Goal: Find specific page/section: Find specific page/section

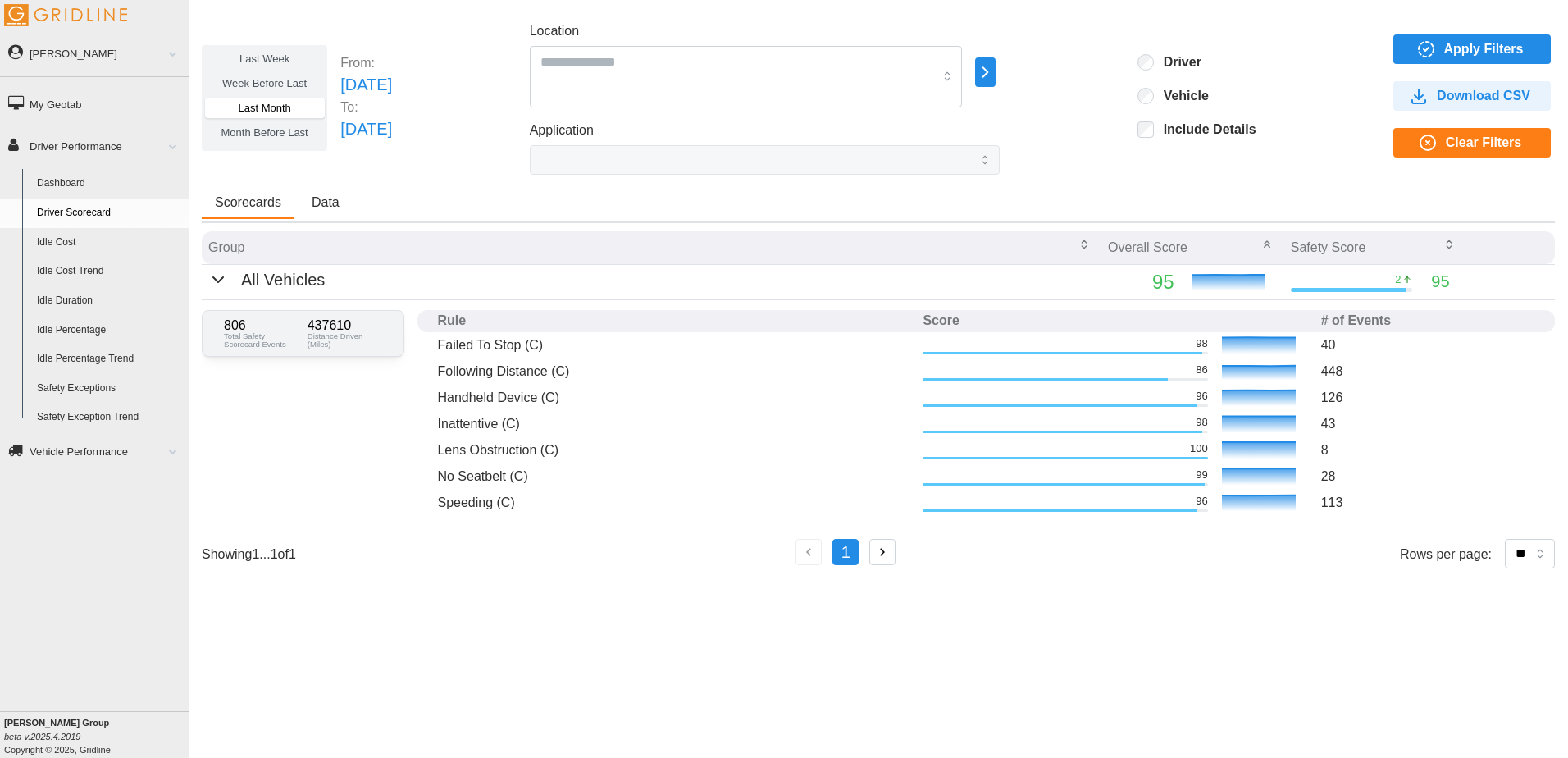
click at [1442, 42] on span "Apply Filters" at bounding box center [1469, 49] width 131 height 28
click at [1435, 51] on icon "button" at bounding box center [1426, 48] width 20 height 20
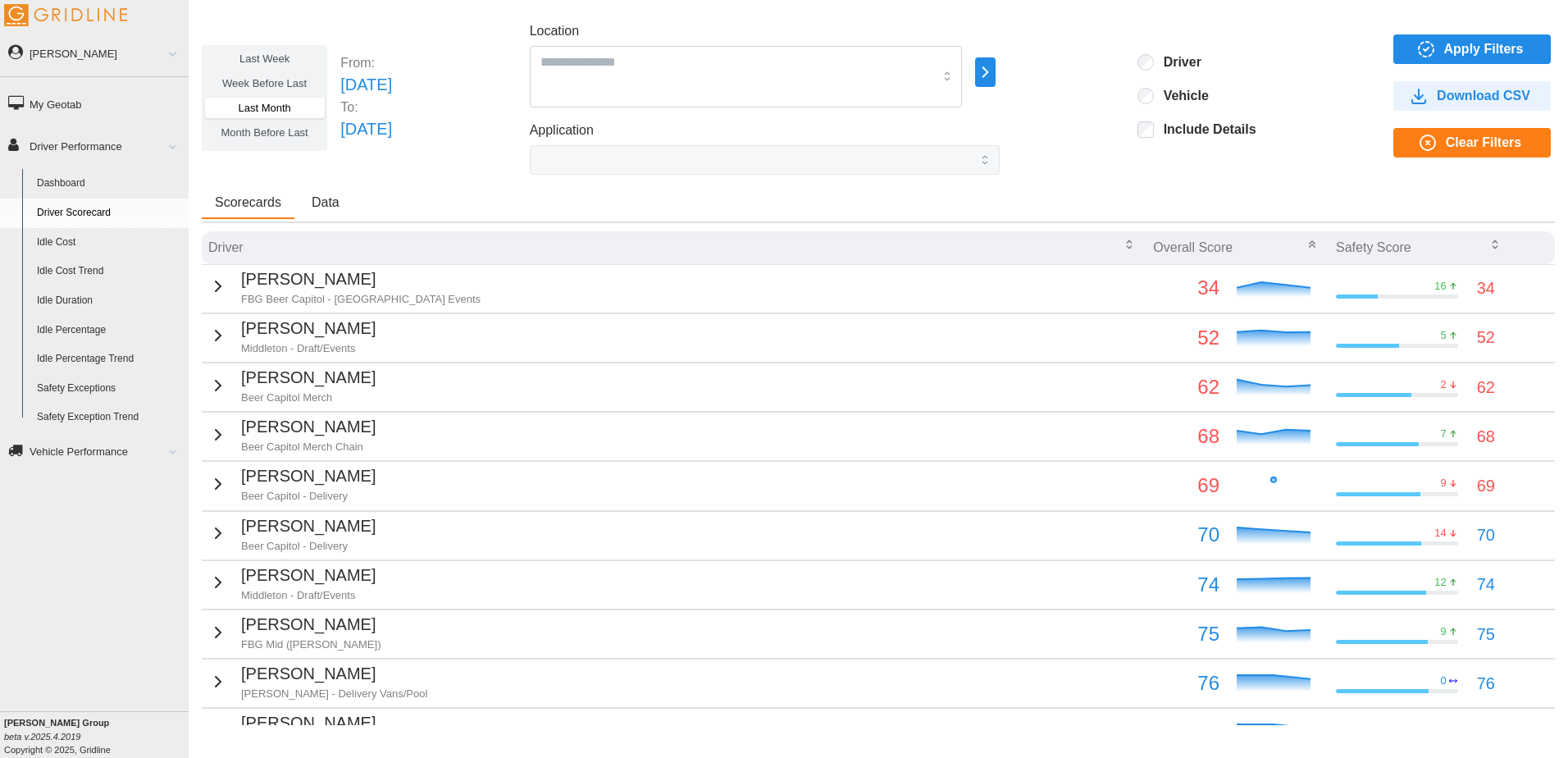
click at [1417, 50] on icon "button" at bounding box center [1426, 48] width 20 height 20
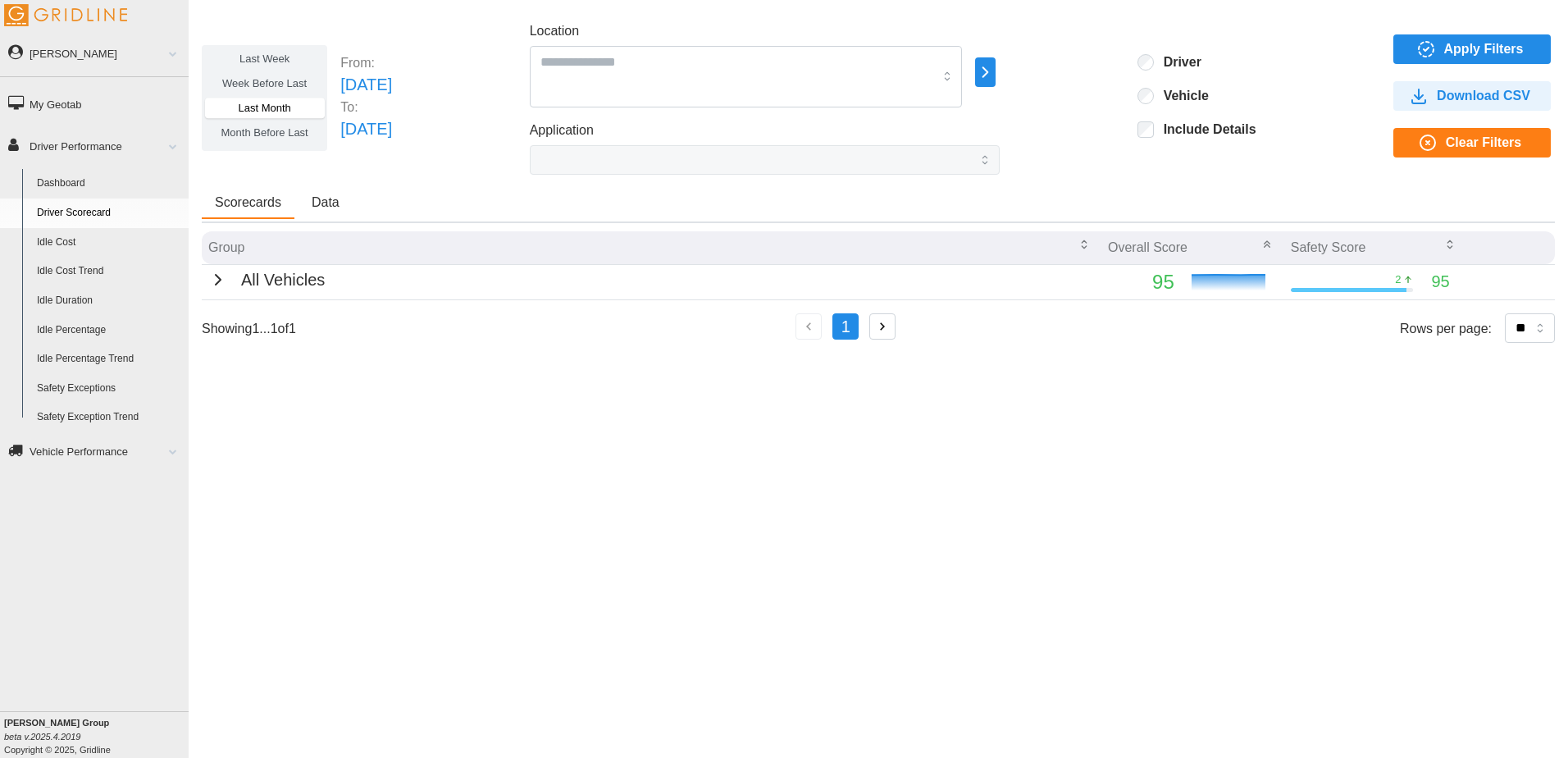
click at [1233, 263] on th "Overall Score" at bounding box center [1192, 248] width 183 height 34
click at [1230, 274] on icon at bounding box center [1228, 274] width 74 height 0
click at [1092, 291] on td "All Vehicles" at bounding box center [651, 282] width 900 height 36
click at [970, 277] on td "All Vehicles" at bounding box center [651, 282] width 900 height 36
click at [274, 286] on p "All Vehicles" at bounding box center [283, 280] width 83 height 25
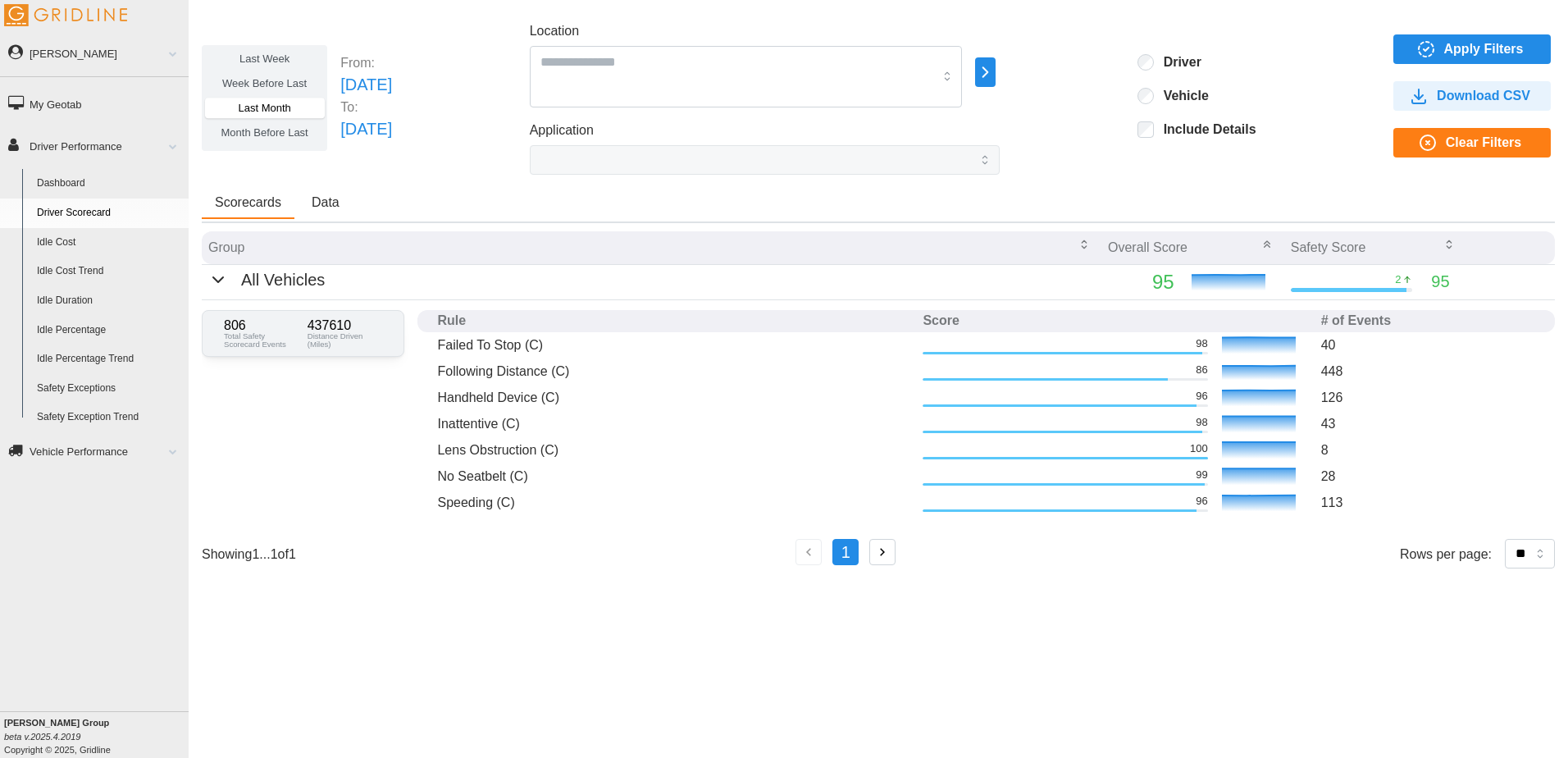
click at [335, 201] on span "Data" at bounding box center [325, 202] width 28 height 13
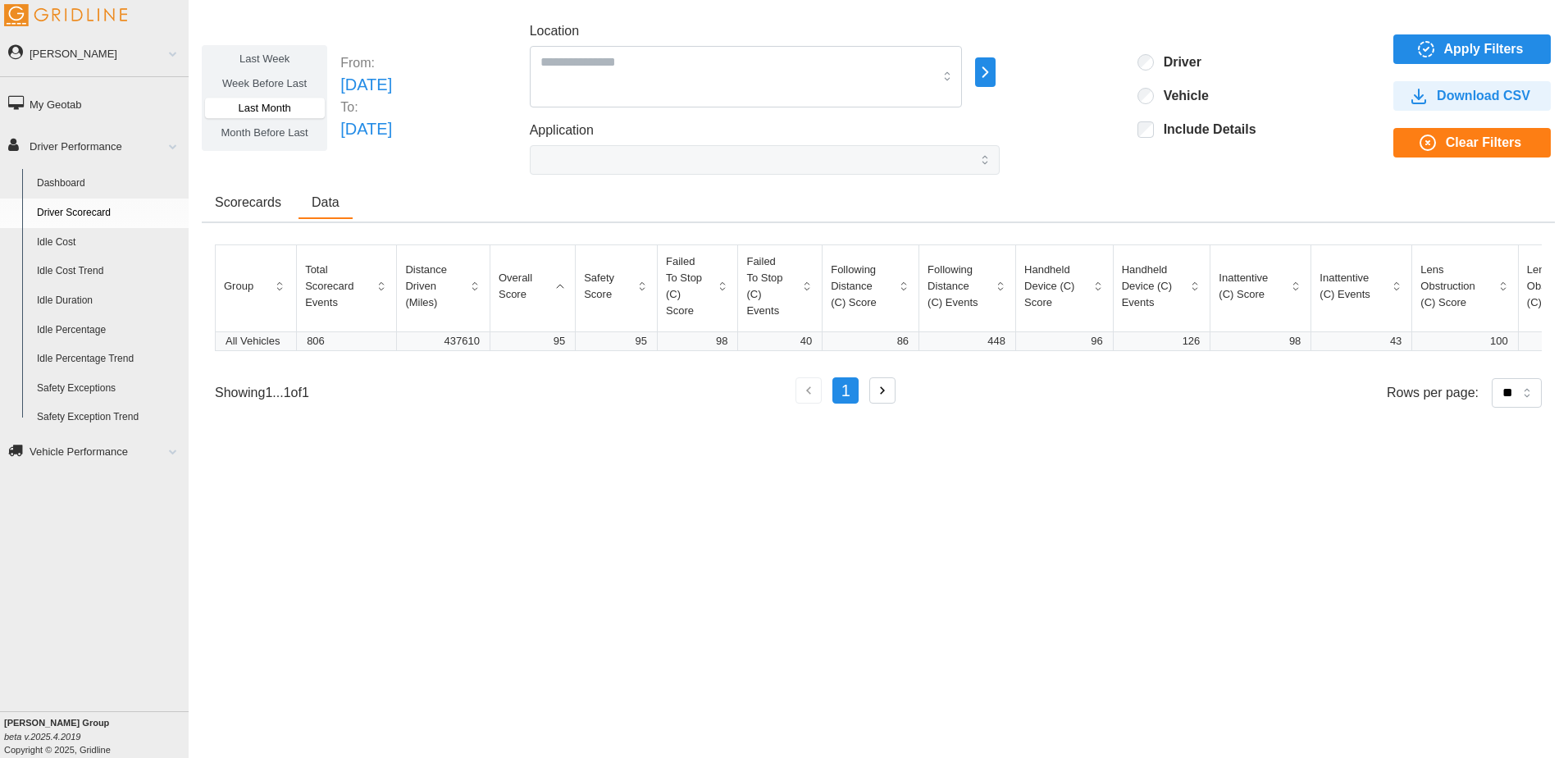
click at [261, 208] on span "Scorecards" at bounding box center [248, 202] width 66 height 13
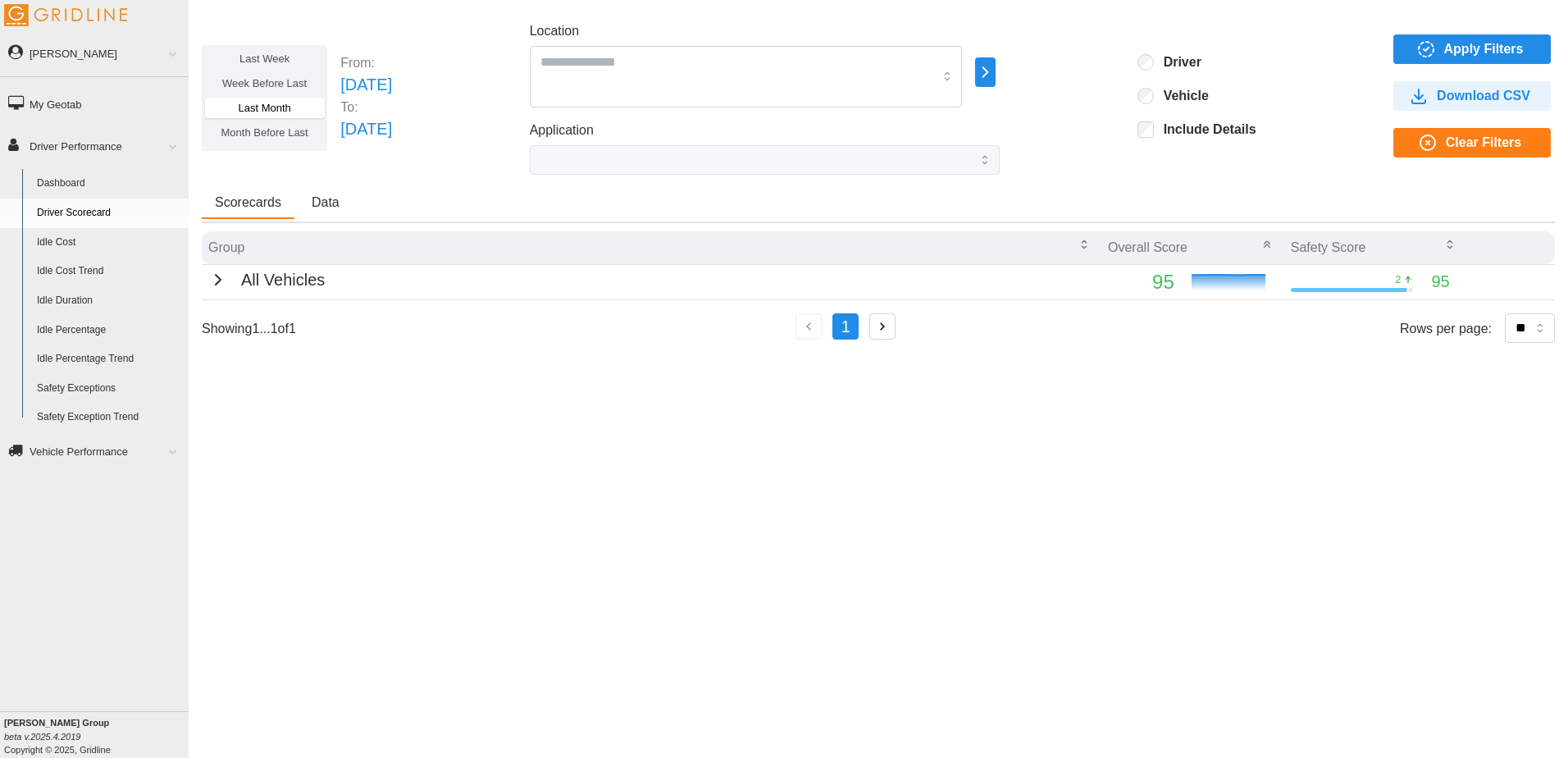
click at [84, 182] on link "Dashboard" at bounding box center [109, 184] width 159 height 30
